Goal: Obtain resource: Download file/media

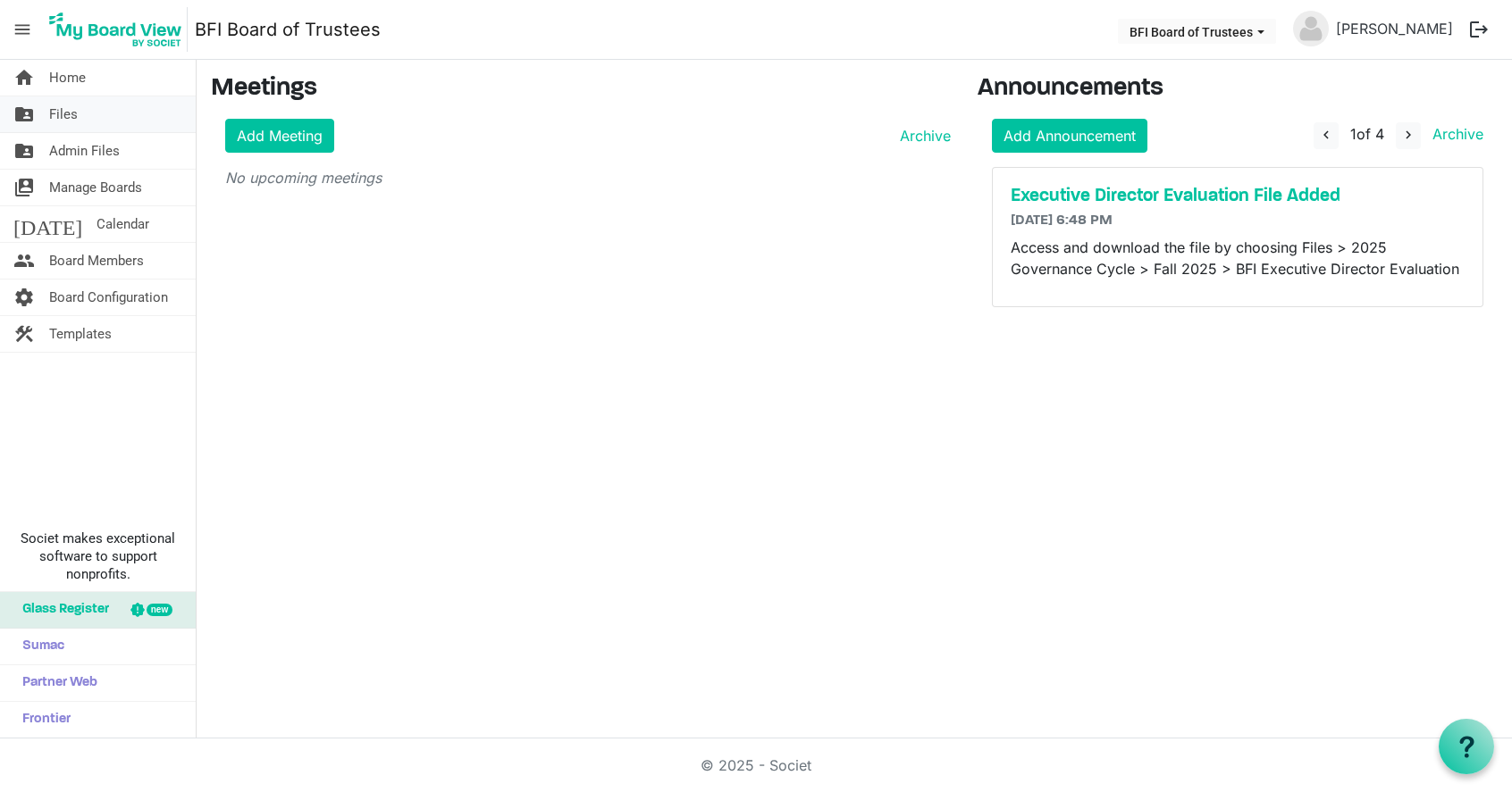
click at [79, 117] on link "folder_shared Files" at bounding box center [97, 114] width 195 height 35
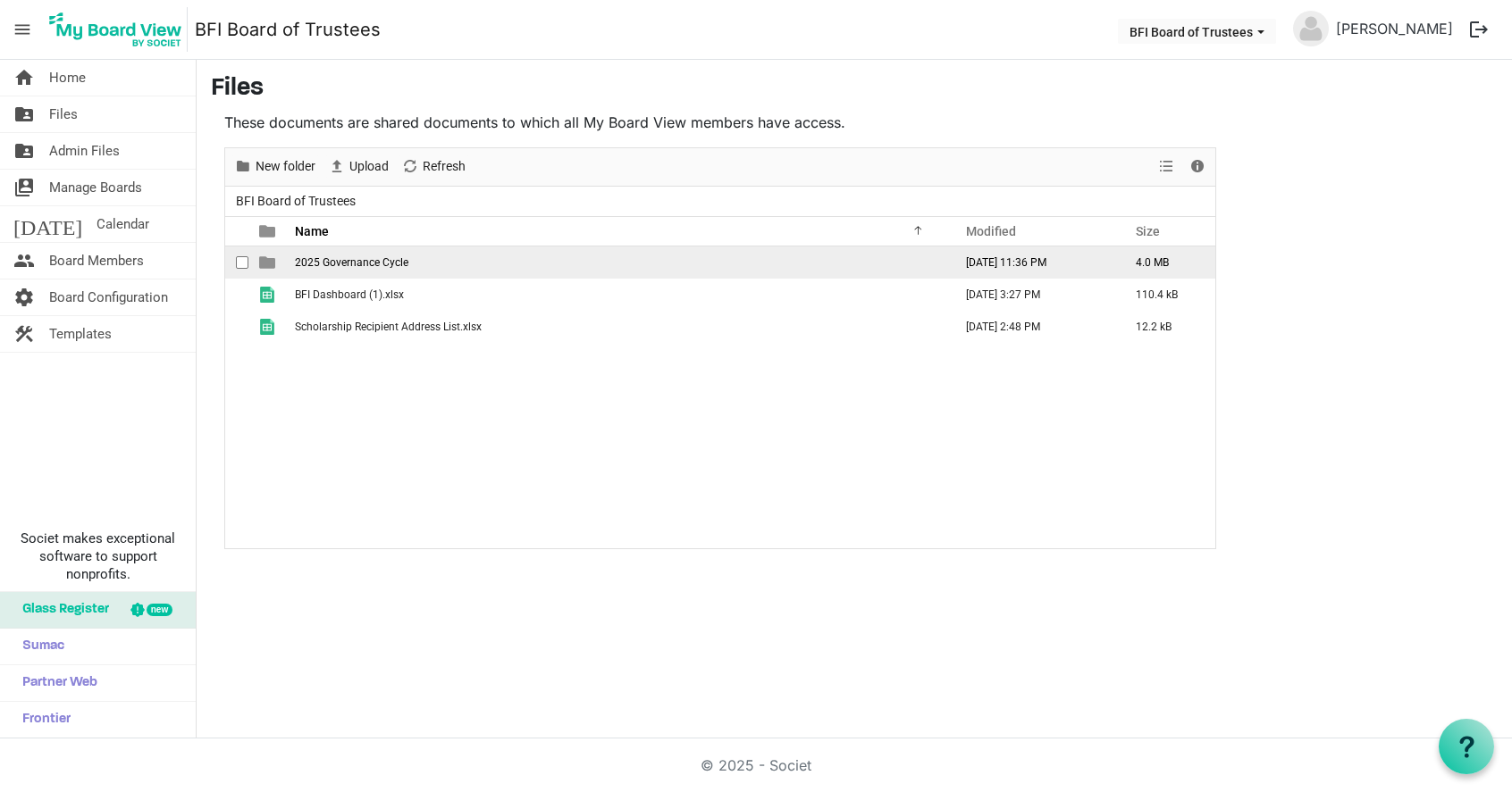
click at [352, 268] on td "2025 Governance Cycle" at bounding box center [619, 262] width 658 height 32
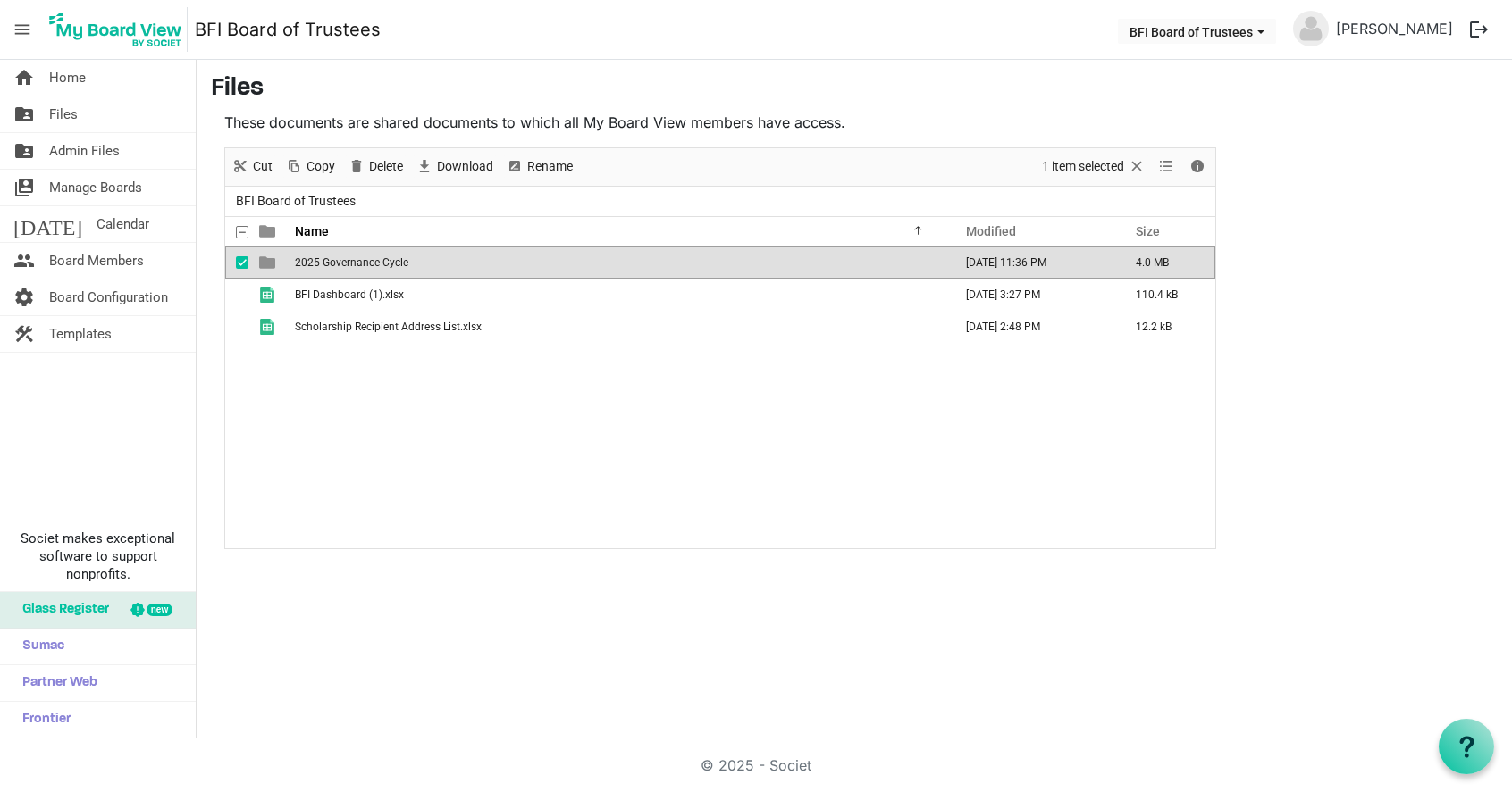
click at [351, 263] on span "2025 Governance Cycle" at bounding box center [351, 262] width 114 height 13
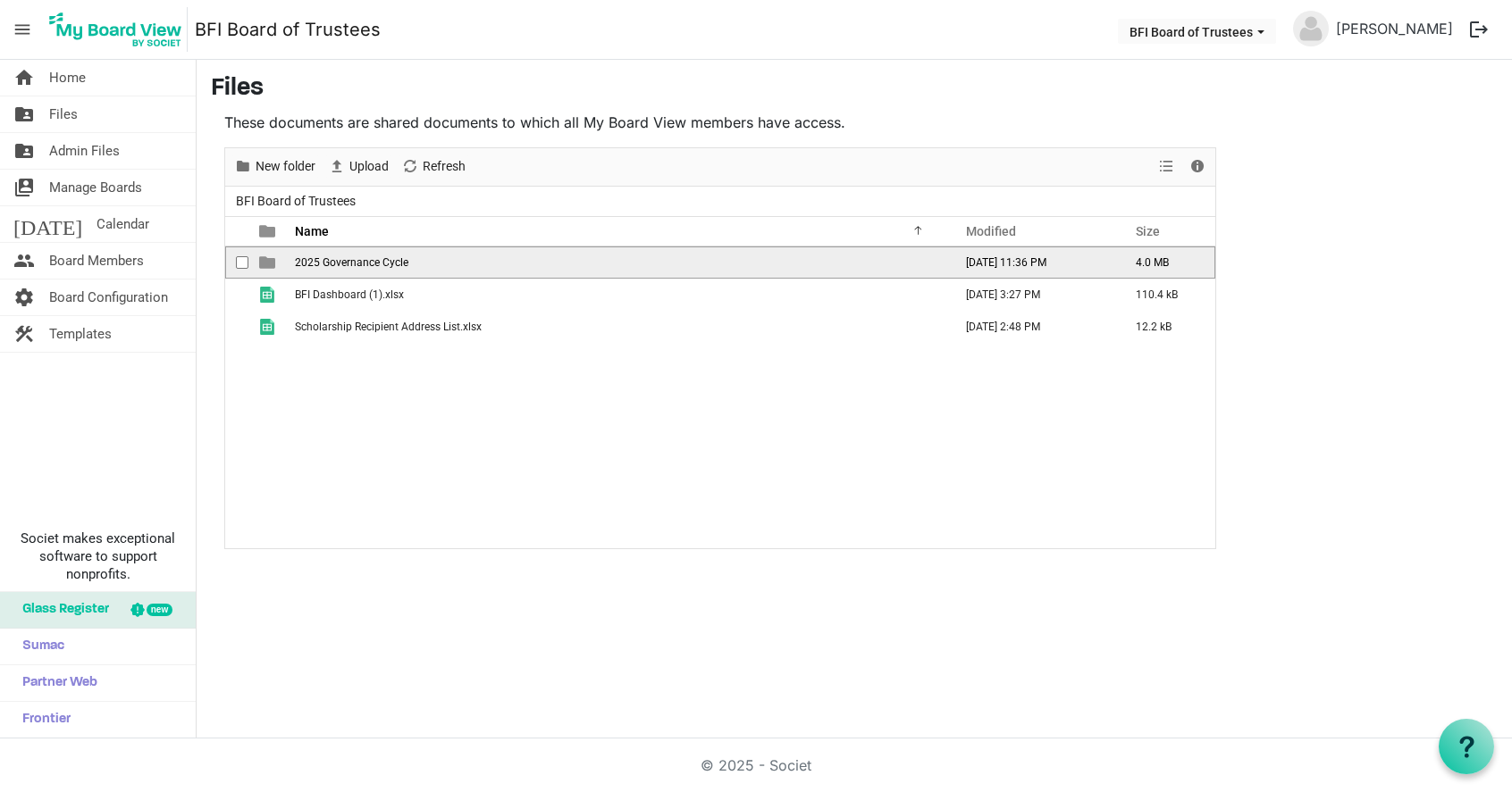
click at [350, 262] on span "2025 Governance Cycle" at bounding box center [351, 262] width 114 height 13
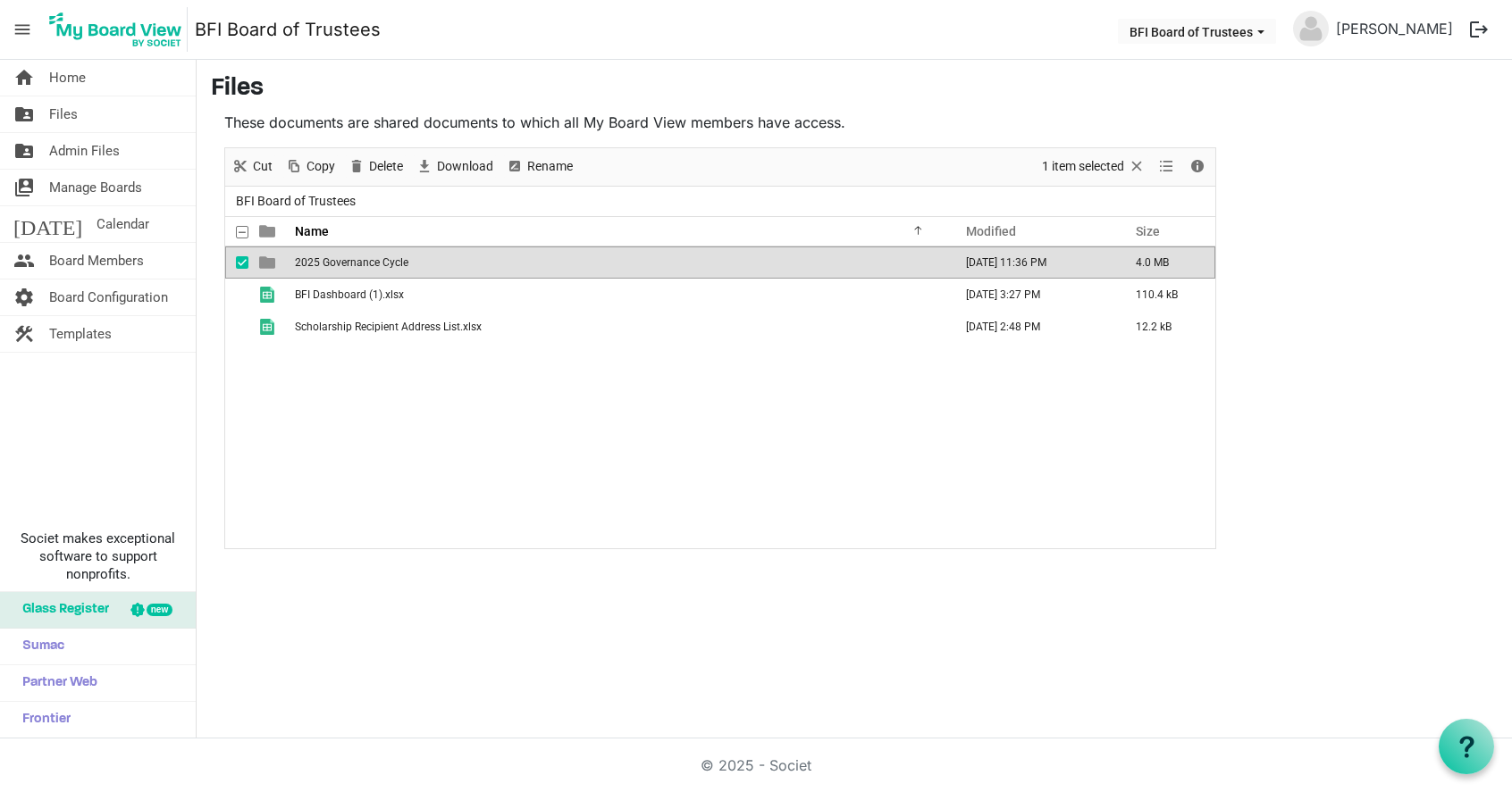
click at [350, 262] on span "2025 Governance Cycle" at bounding box center [351, 262] width 114 height 13
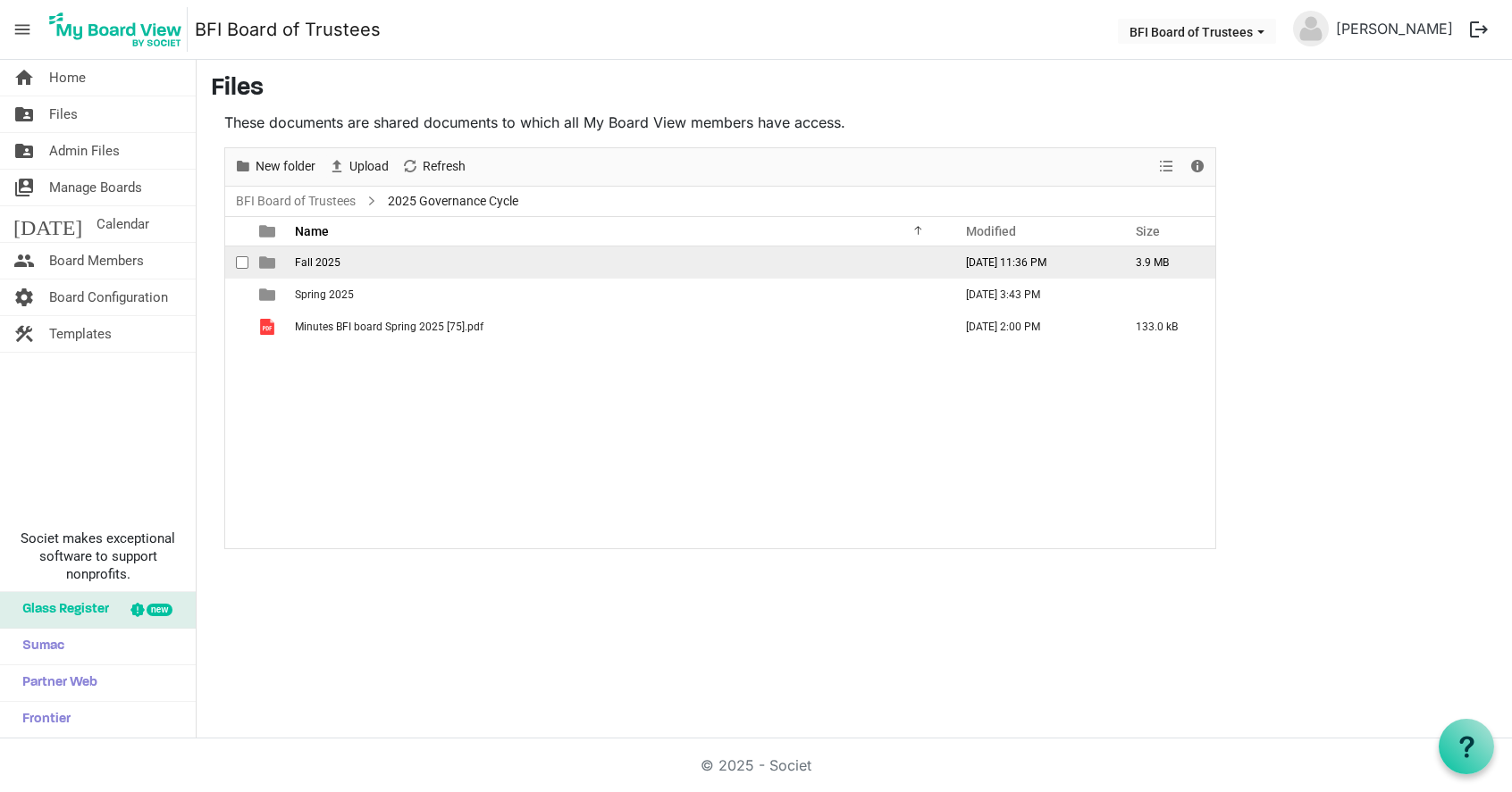
click at [332, 256] on span "Fall 2025" at bounding box center [317, 262] width 45 height 13
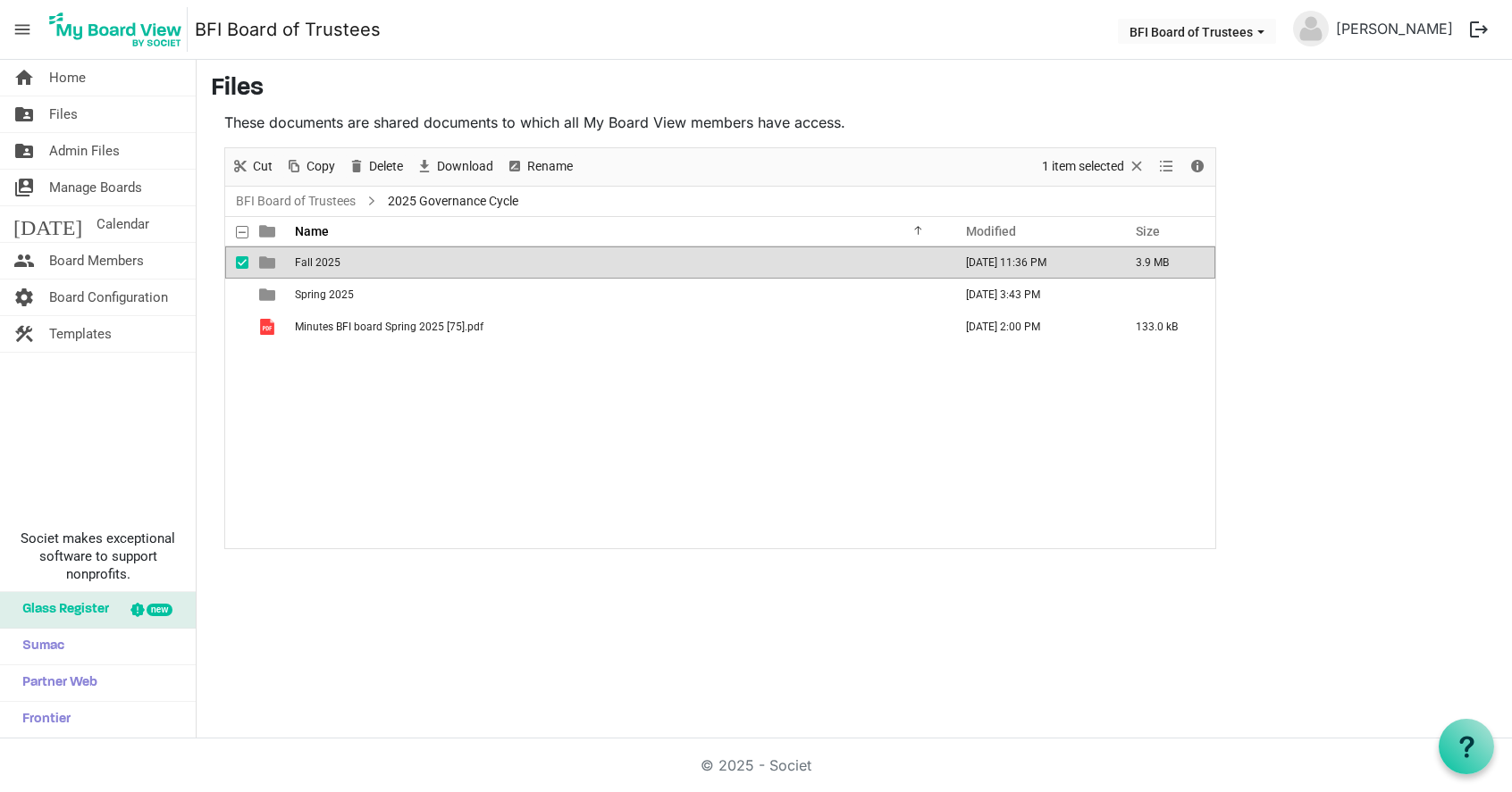
click at [332, 256] on span "Fall 2025" at bounding box center [317, 262] width 45 height 13
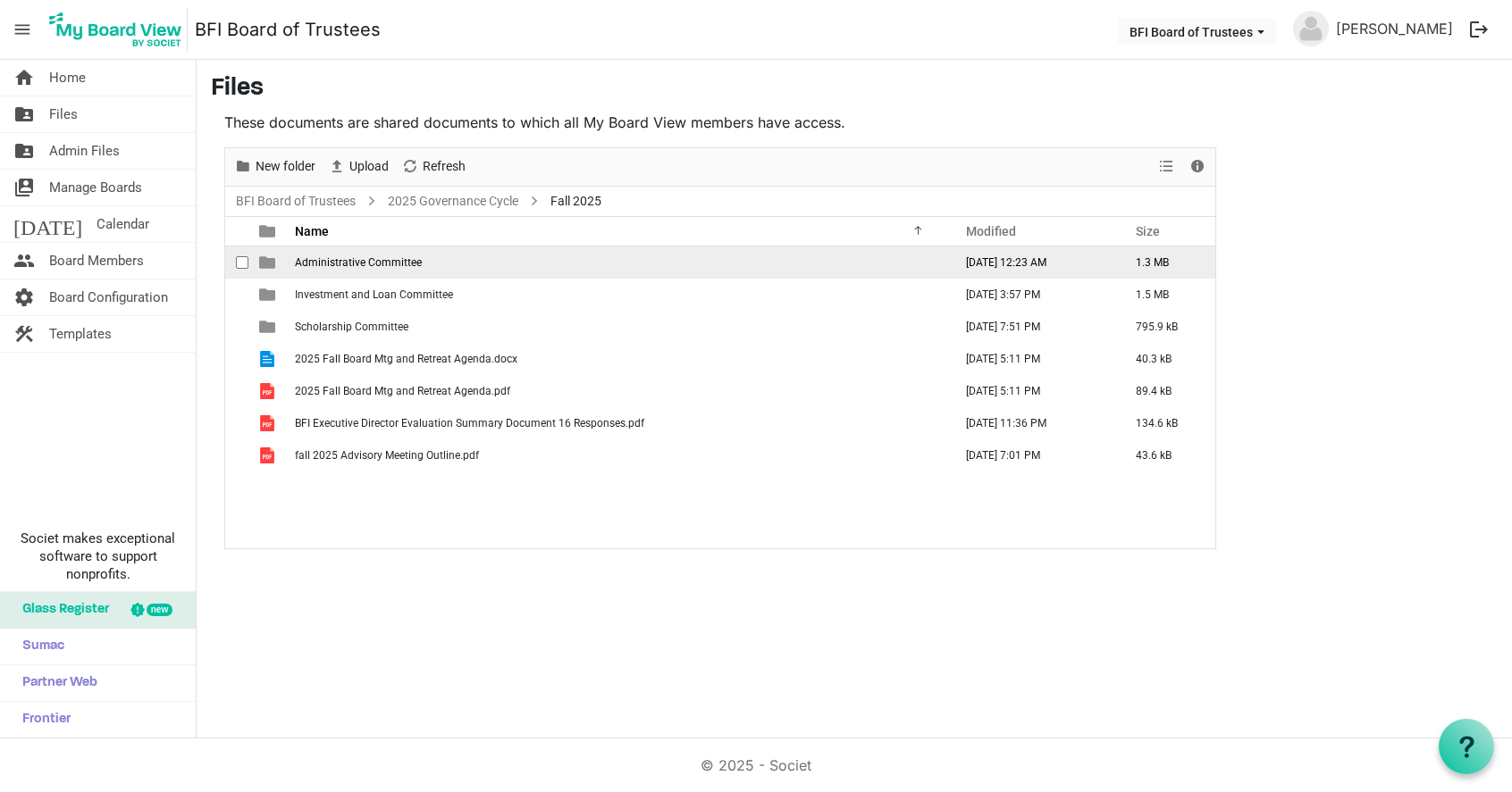
click at [346, 256] on span "Administrative Committee" at bounding box center [357, 262] width 127 height 13
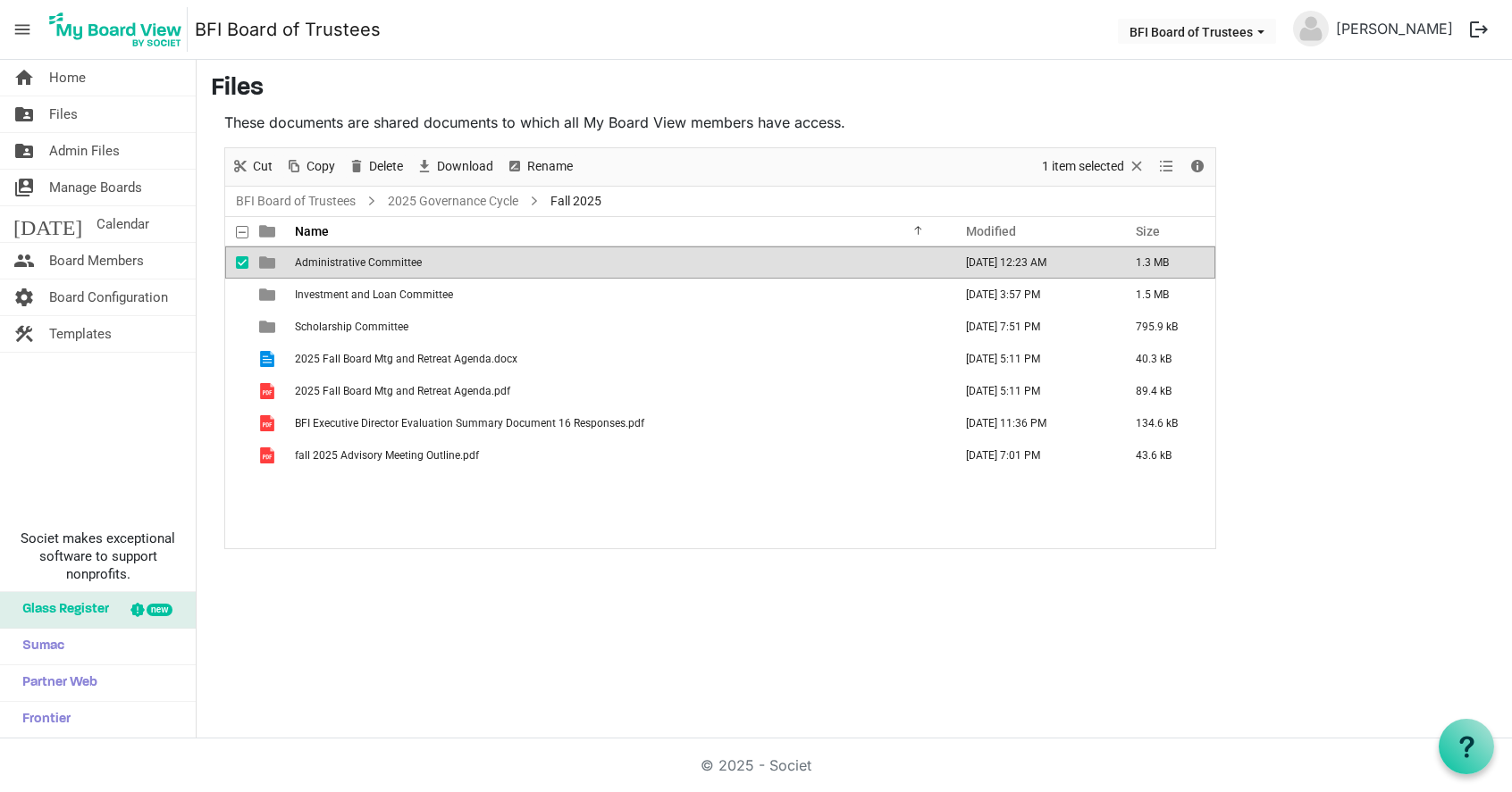
click at [346, 256] on span "Administrative Committee" at bounding box center [357, 262] width 127 height 13
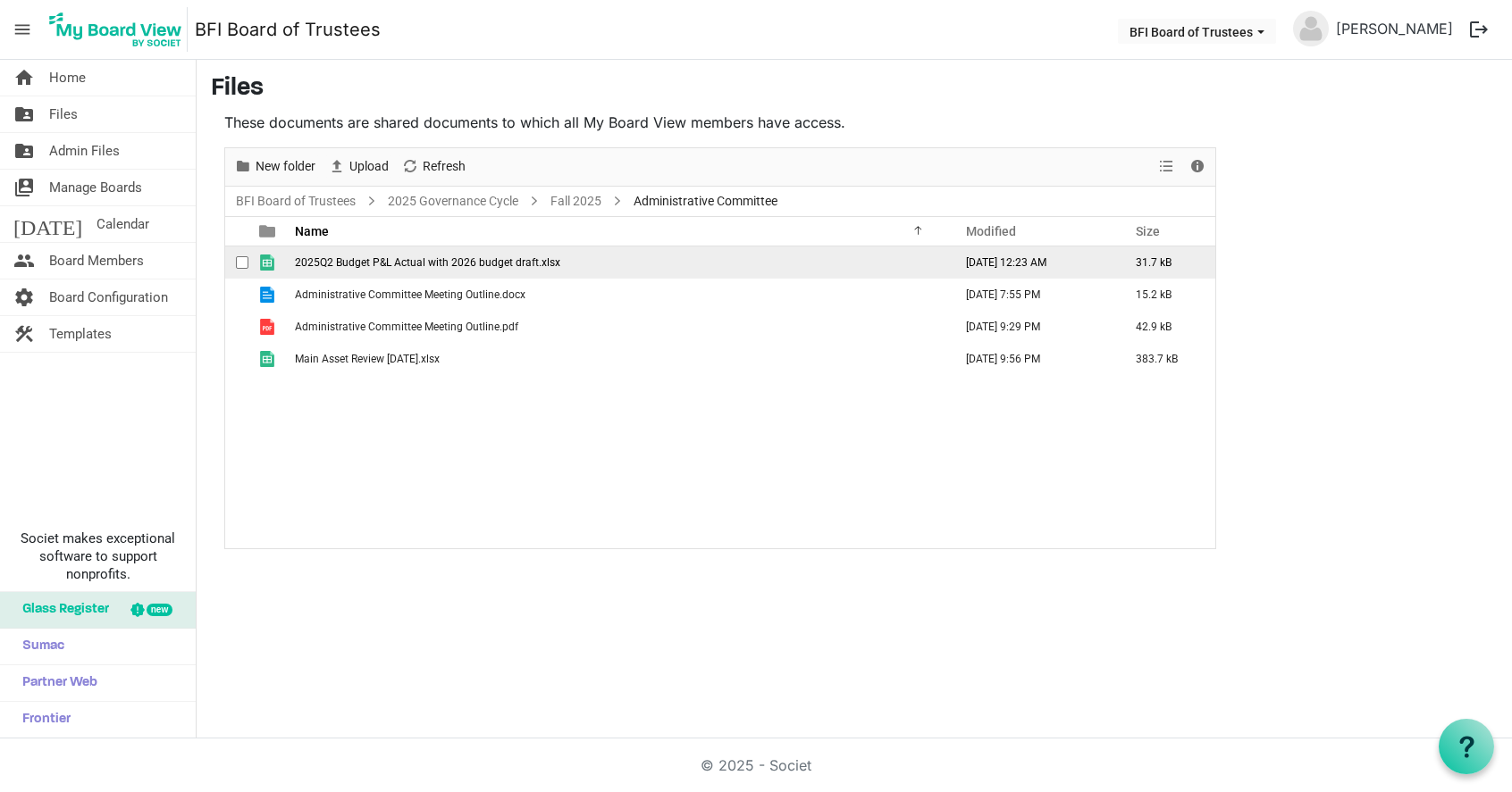
click at [422, 260] on span "2025Q2 Budget P&L Actual with 2026 budget draft.xlsx" at bounding box center [427, 262] width 265 height 13
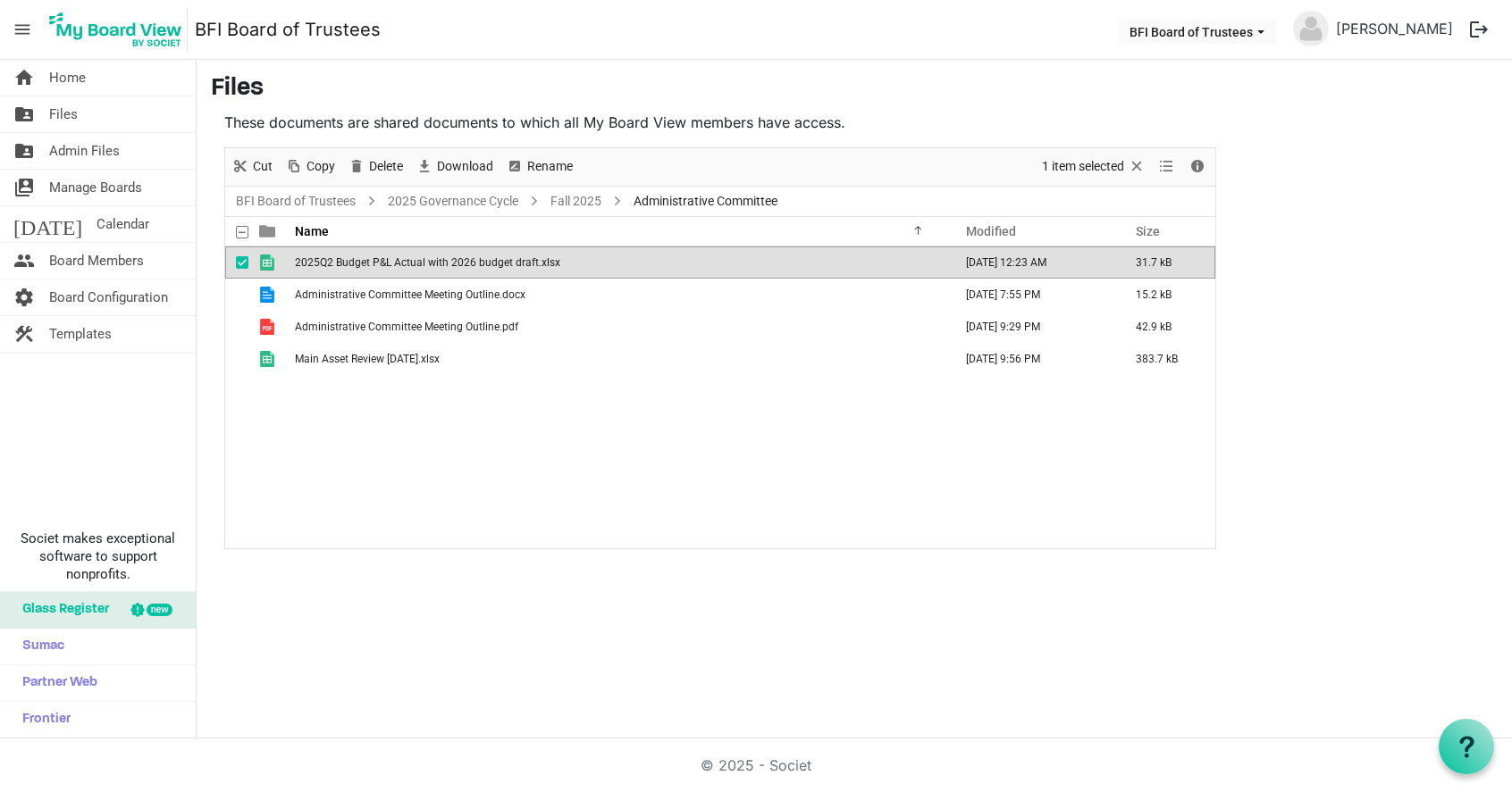
click at [422, 260] on span "2025Q2 Budget P&L Actual with 2026 budget draft.xlsx" at bounding box center [427, 262] width 265 height 13
